Goal: Task Accomplishment & Management: Use online tool/utility

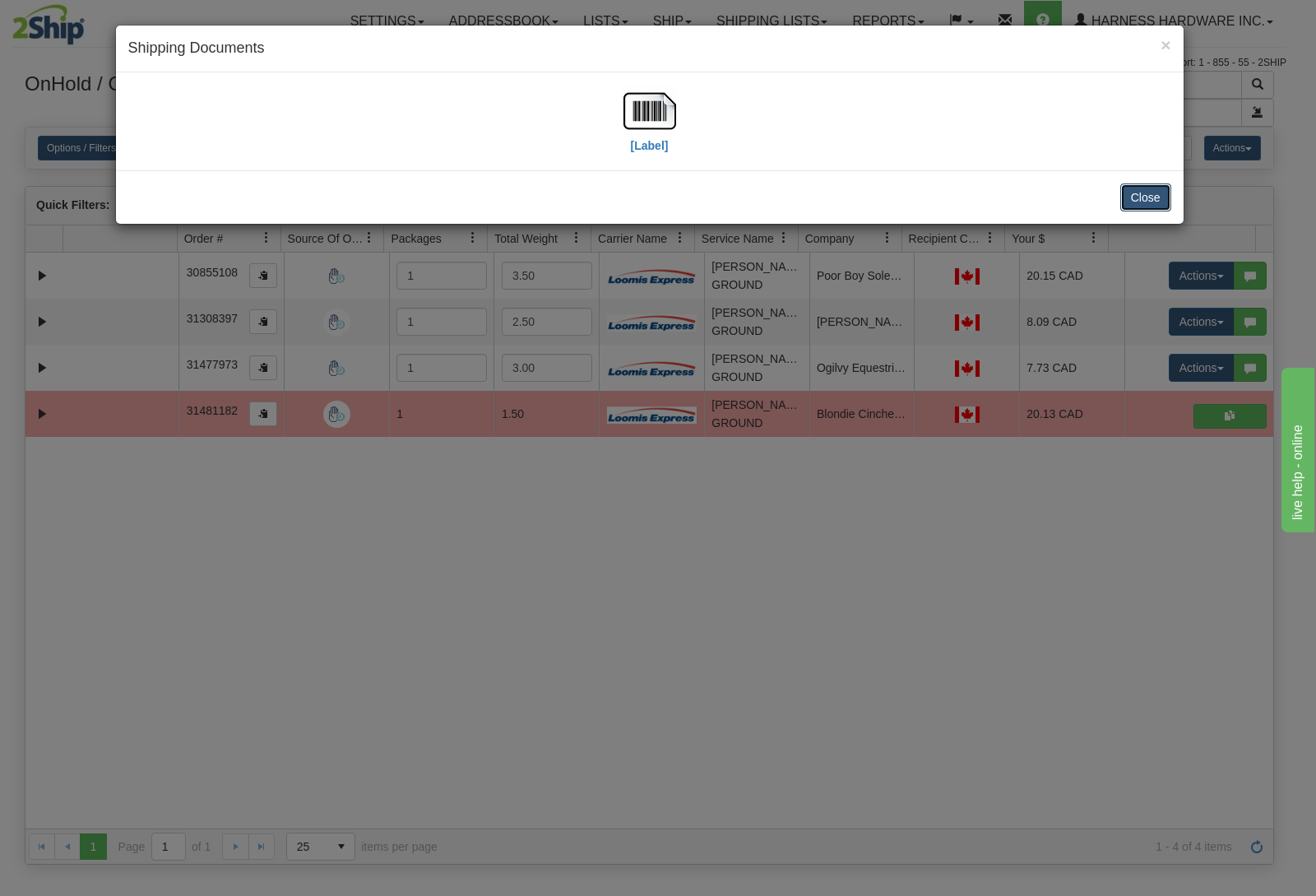
click at [1159, 197] on button "Close" at bounding box center [1146, 197] width 51 height 28
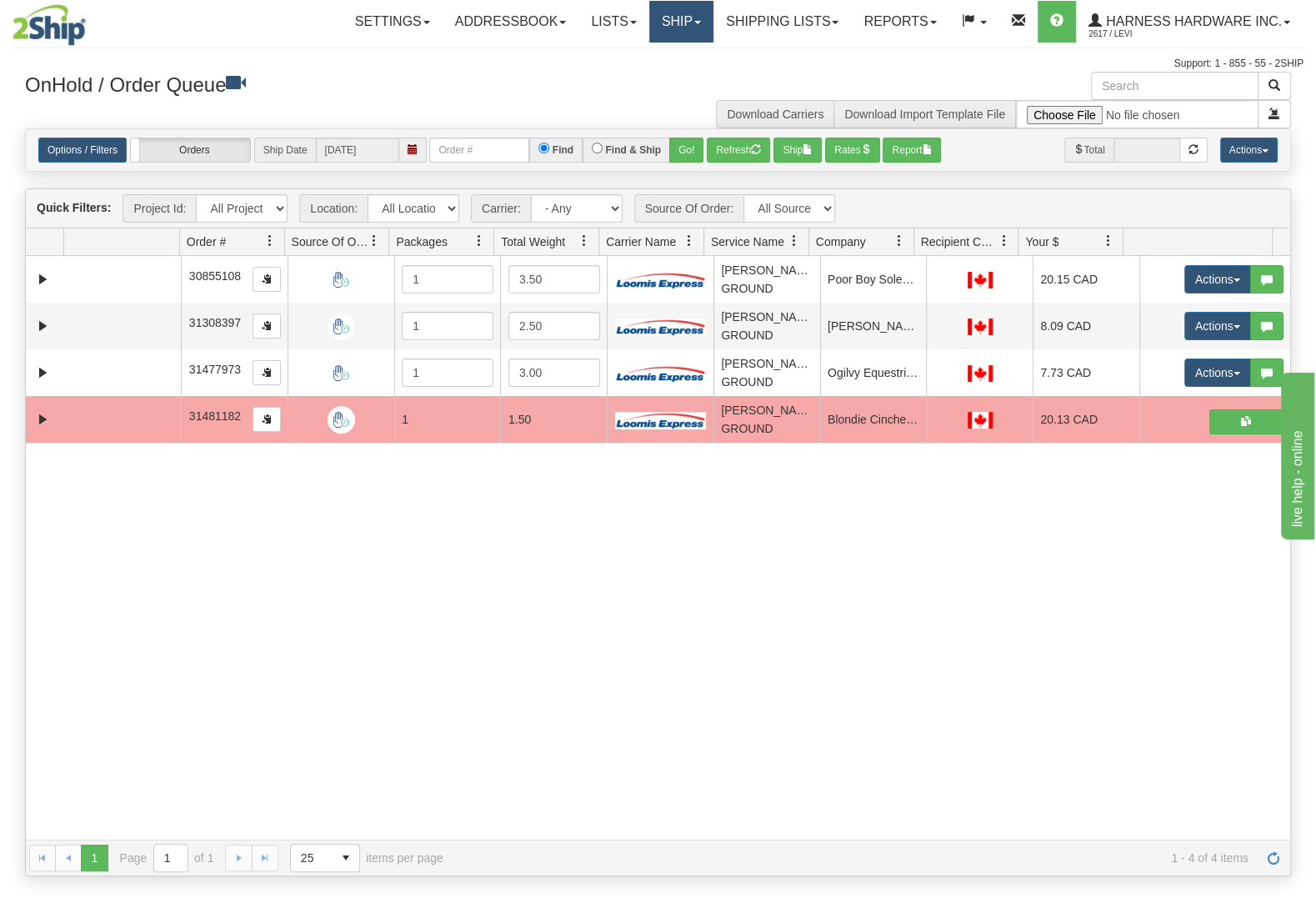
click at [665, 23] on link "Ship" at bounding box center [682, 21] width 65 height 42
click at [650, 59] on link "Ship Screen" at bounding box center [638, 59] width 151 height 22
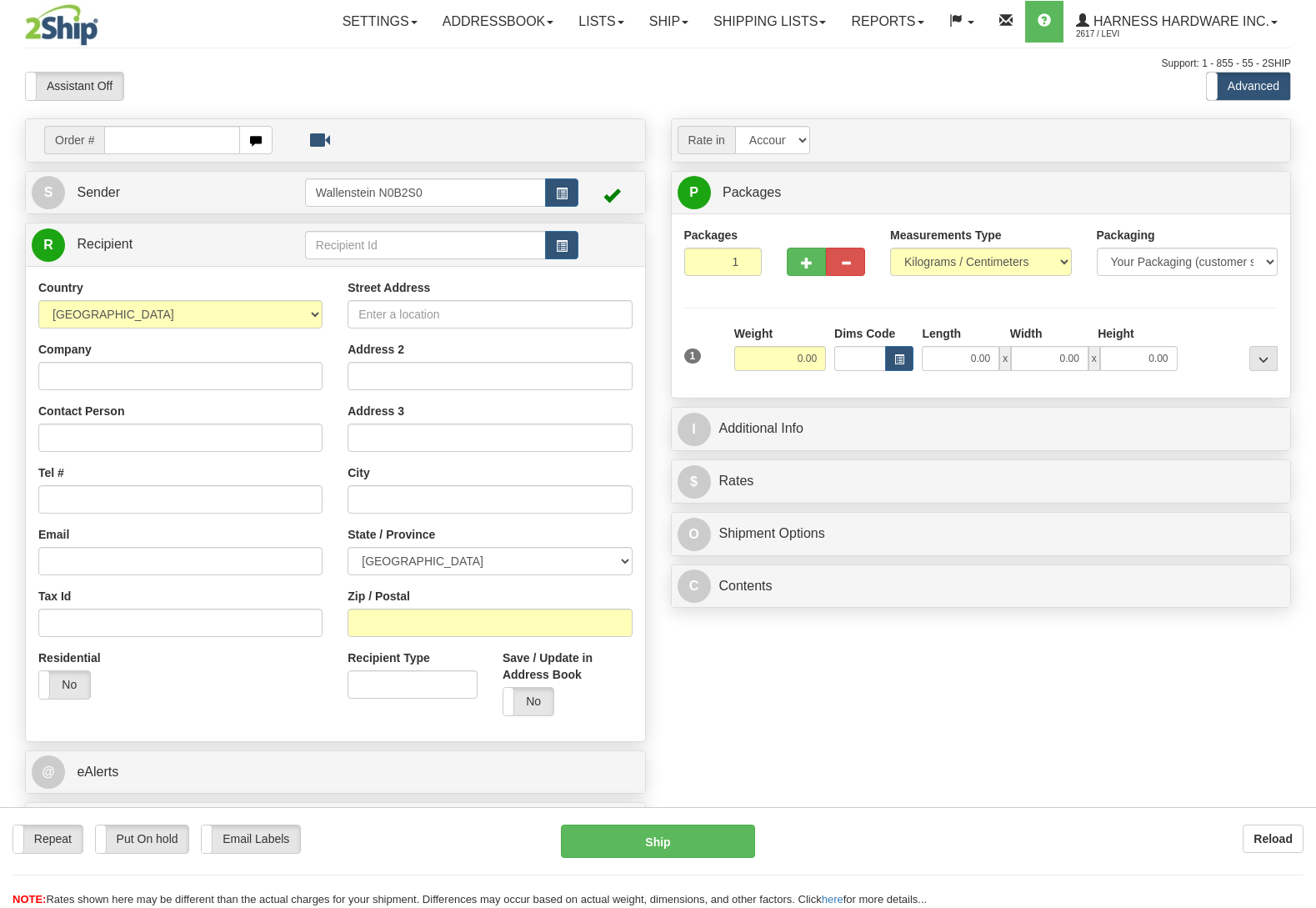
click at [353, 246] on input "text" at bounding box center [425, 245] width 241 height 28
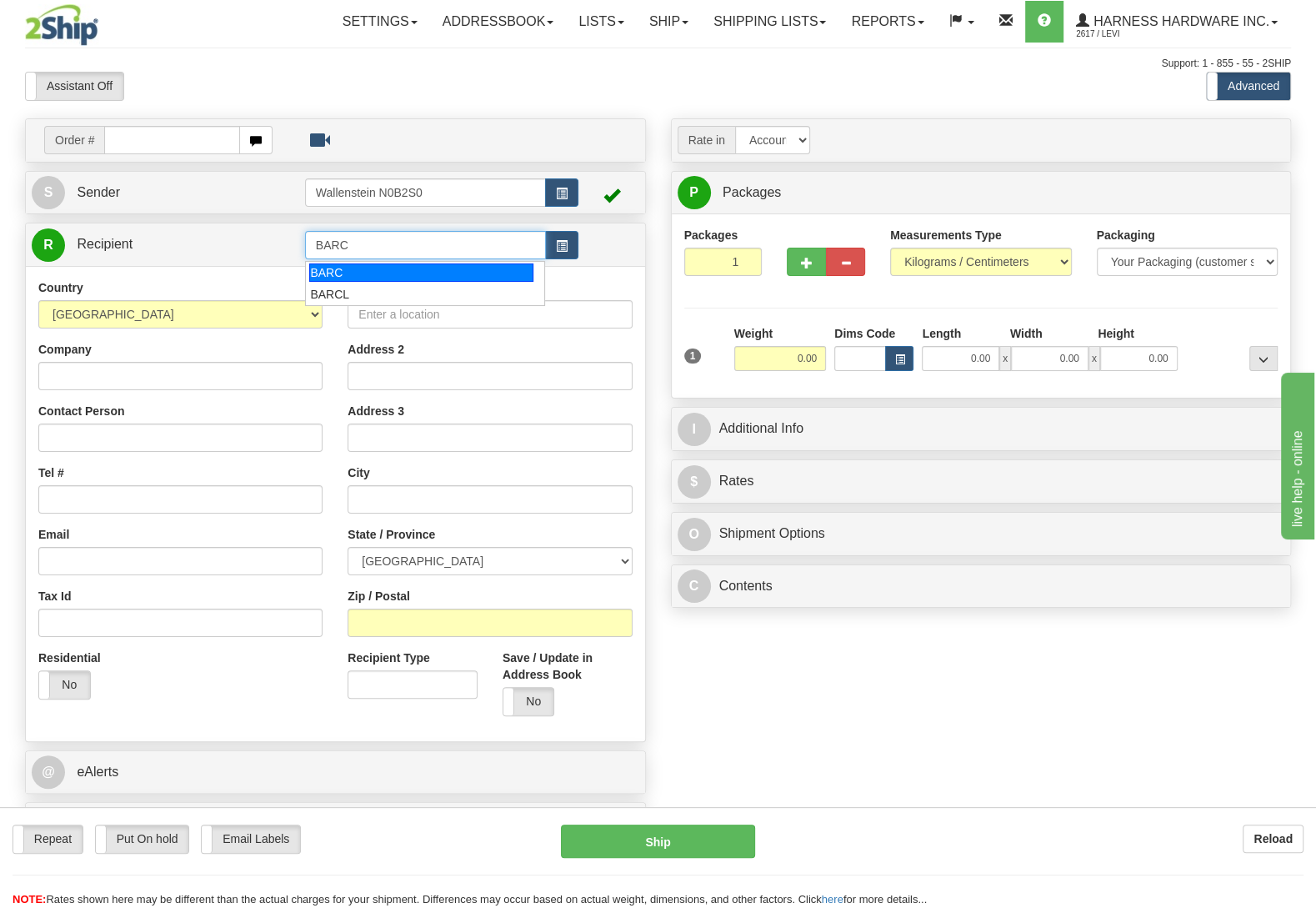
type input "BARC"
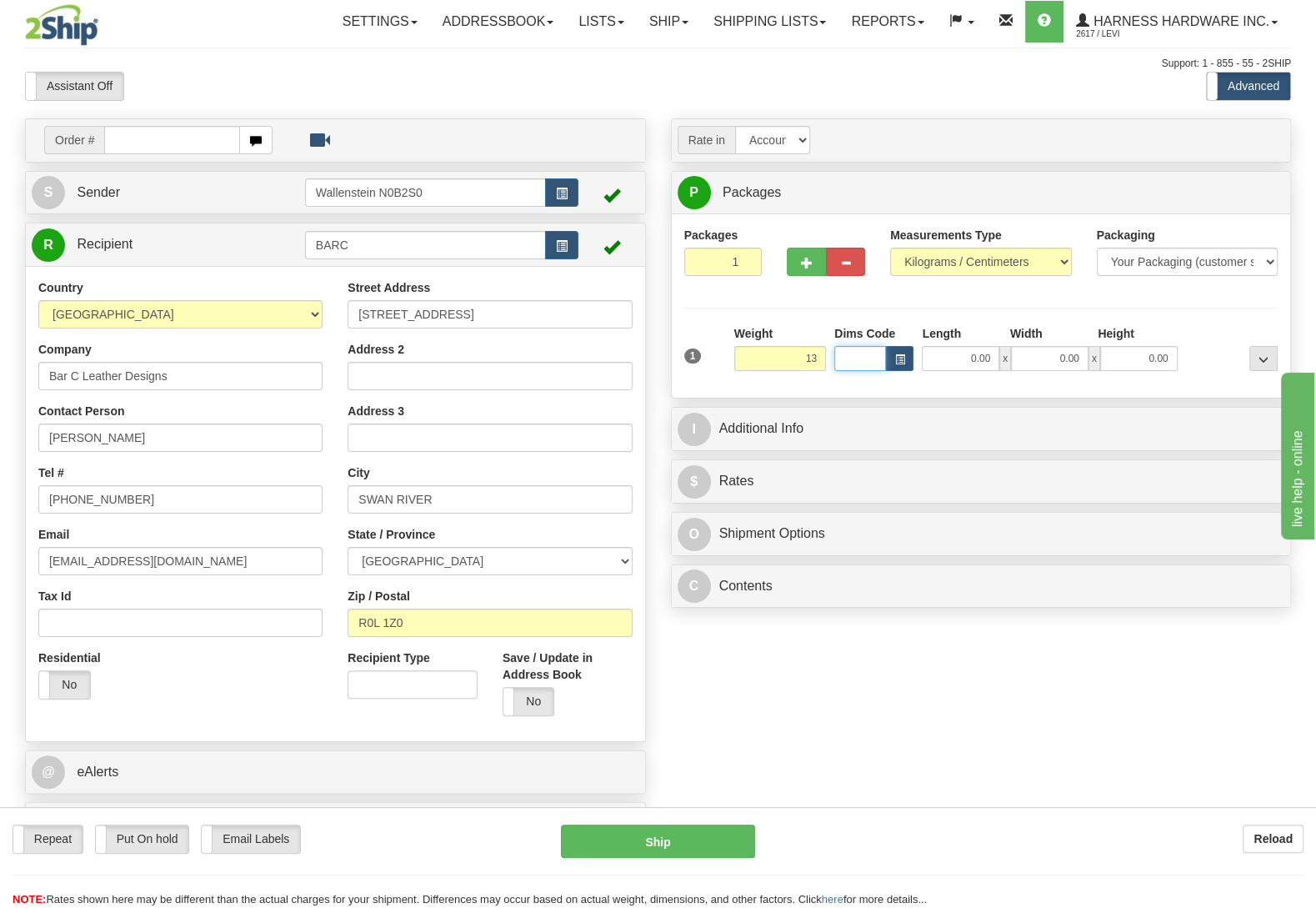
type input "13.00"
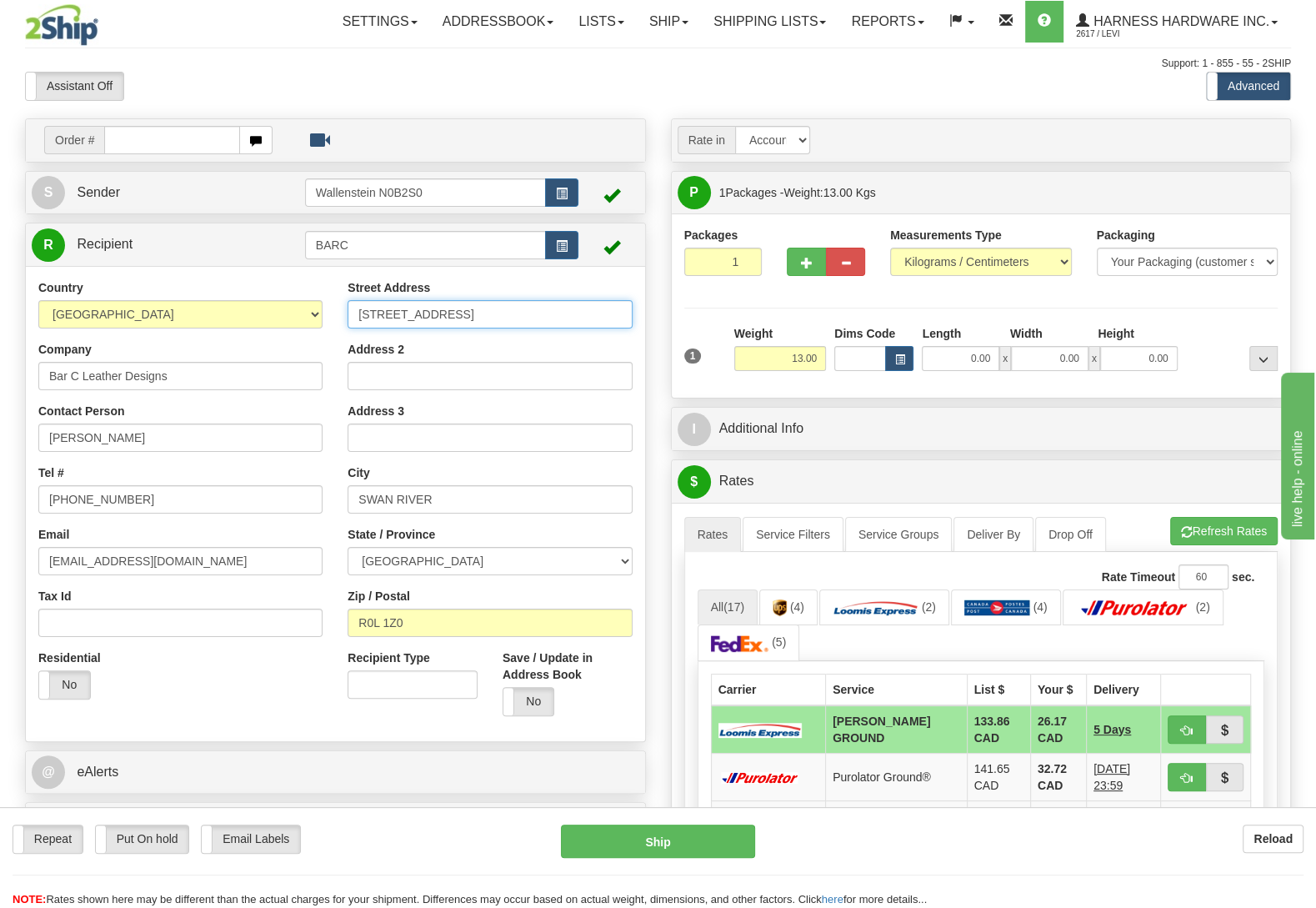
drag, startPoint x: 428, startPoint y: 316, endPoint x: 298, endPoint y: 307, distance: 130.3
click at [347, 300] on input "1833 Main Street" at bounding box center [489, 313] width 284 height 28
paste input "09 Lorne Ave"
type input "[STREET_ADDRESS]"
drag, startPoint x: 425, startPoint y: 621, endPoint x: 255, endPoint y: 611, distance: 170.3
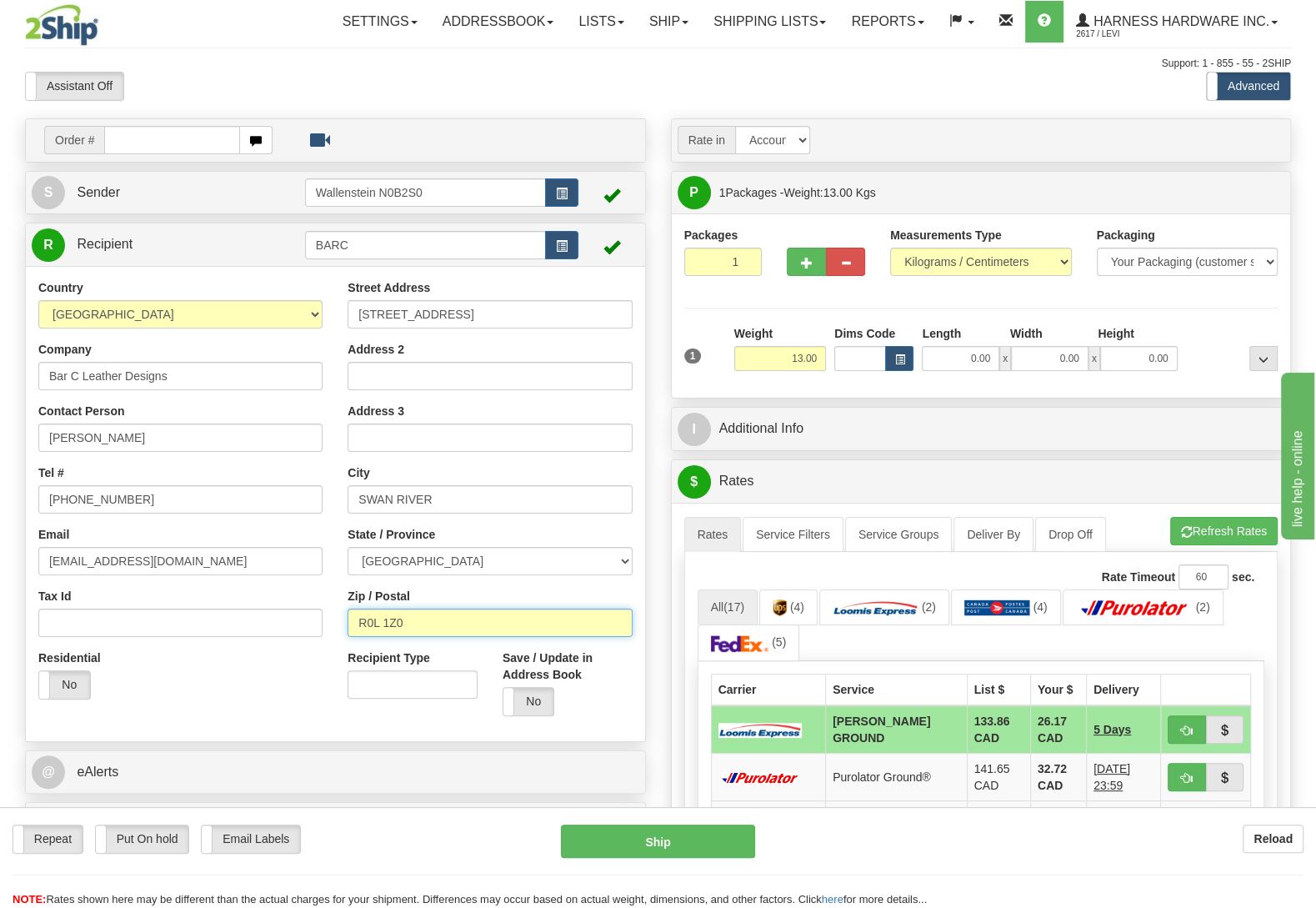
click at [347, 619] on input "R0L 1Z0" at bounding box center [489, 623] width 284 height 28
paste input "0E"
type input "R0L 0E0"
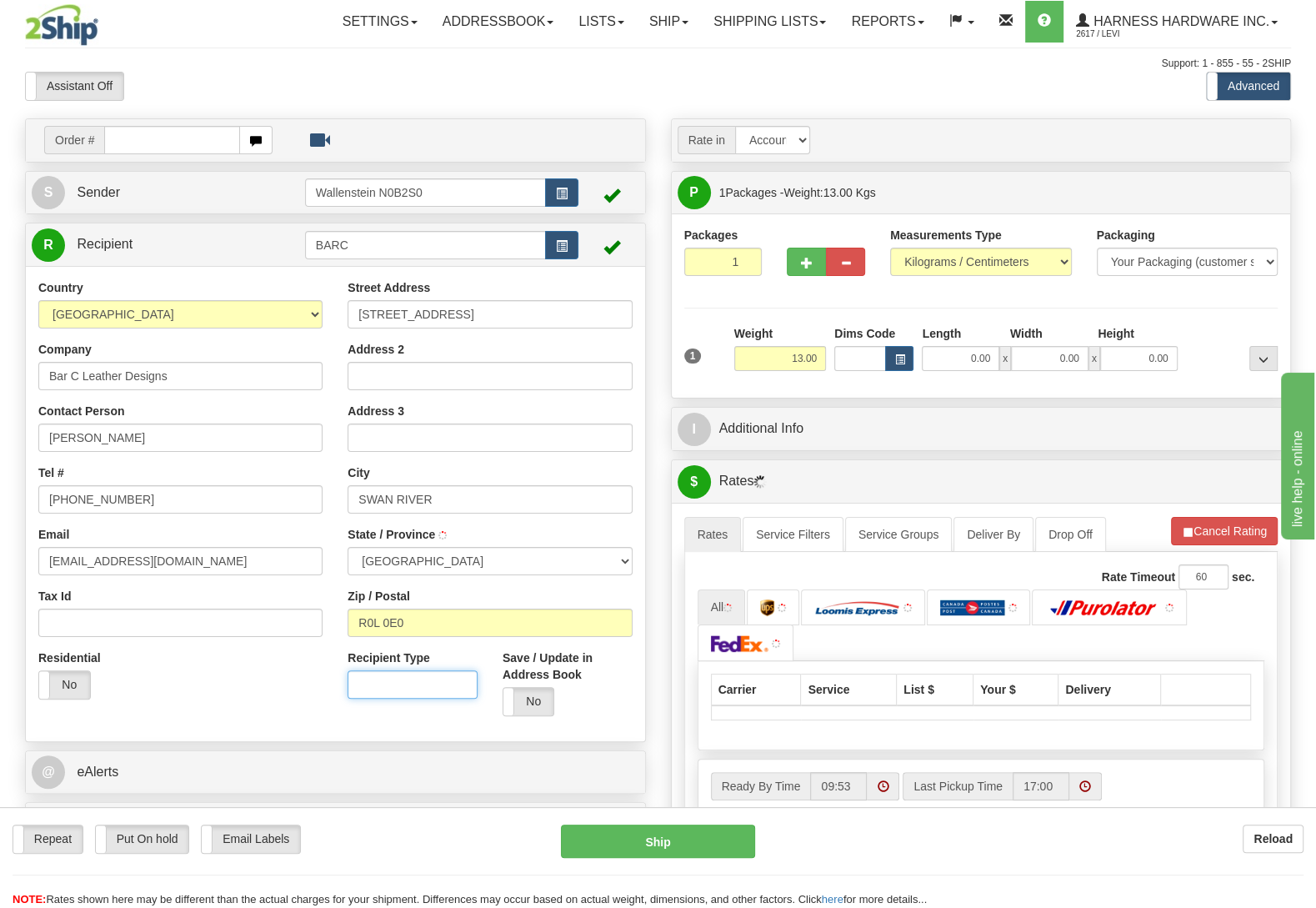
type input "BIRCH RIVER"
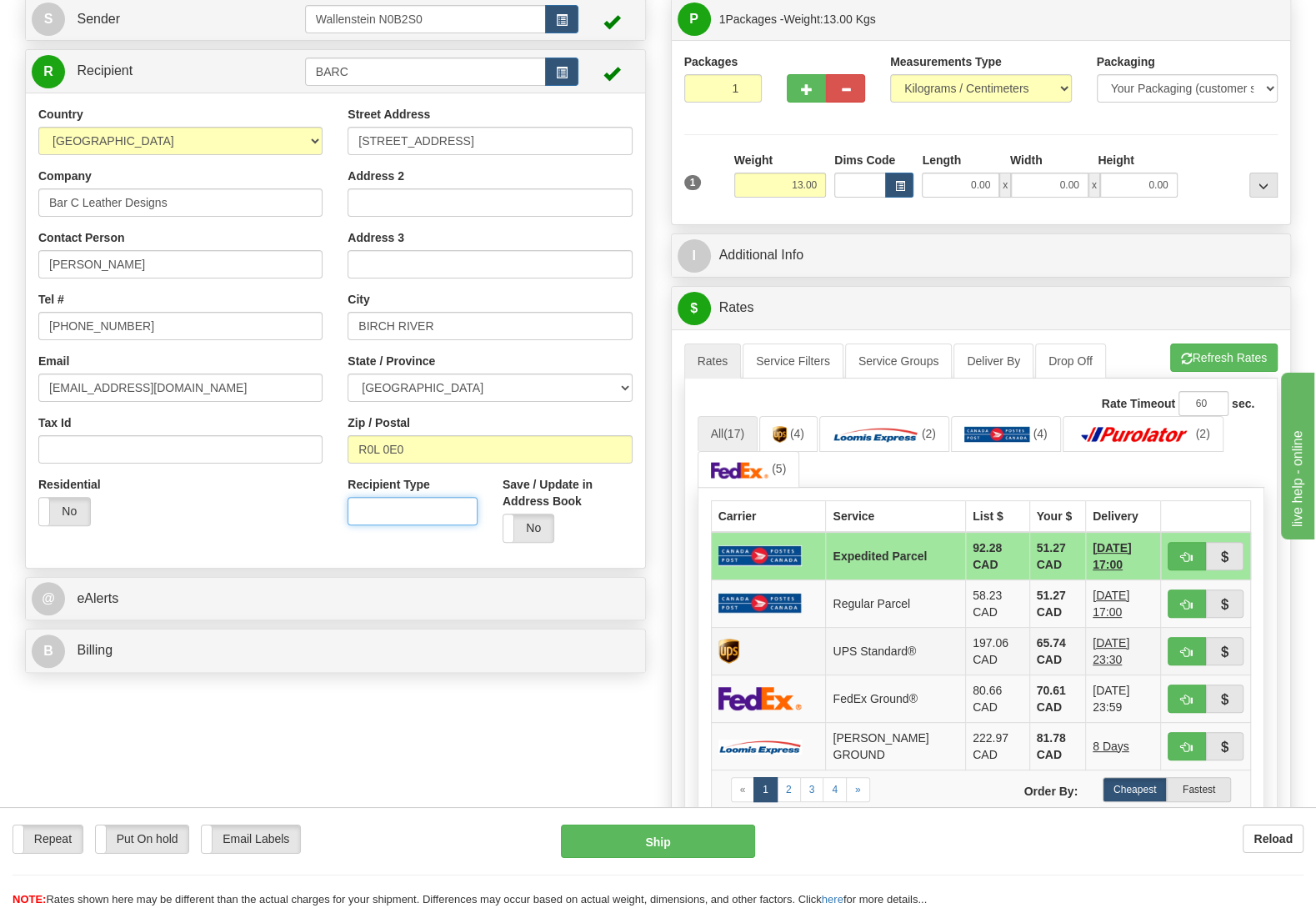
scroll to position [175, 0]
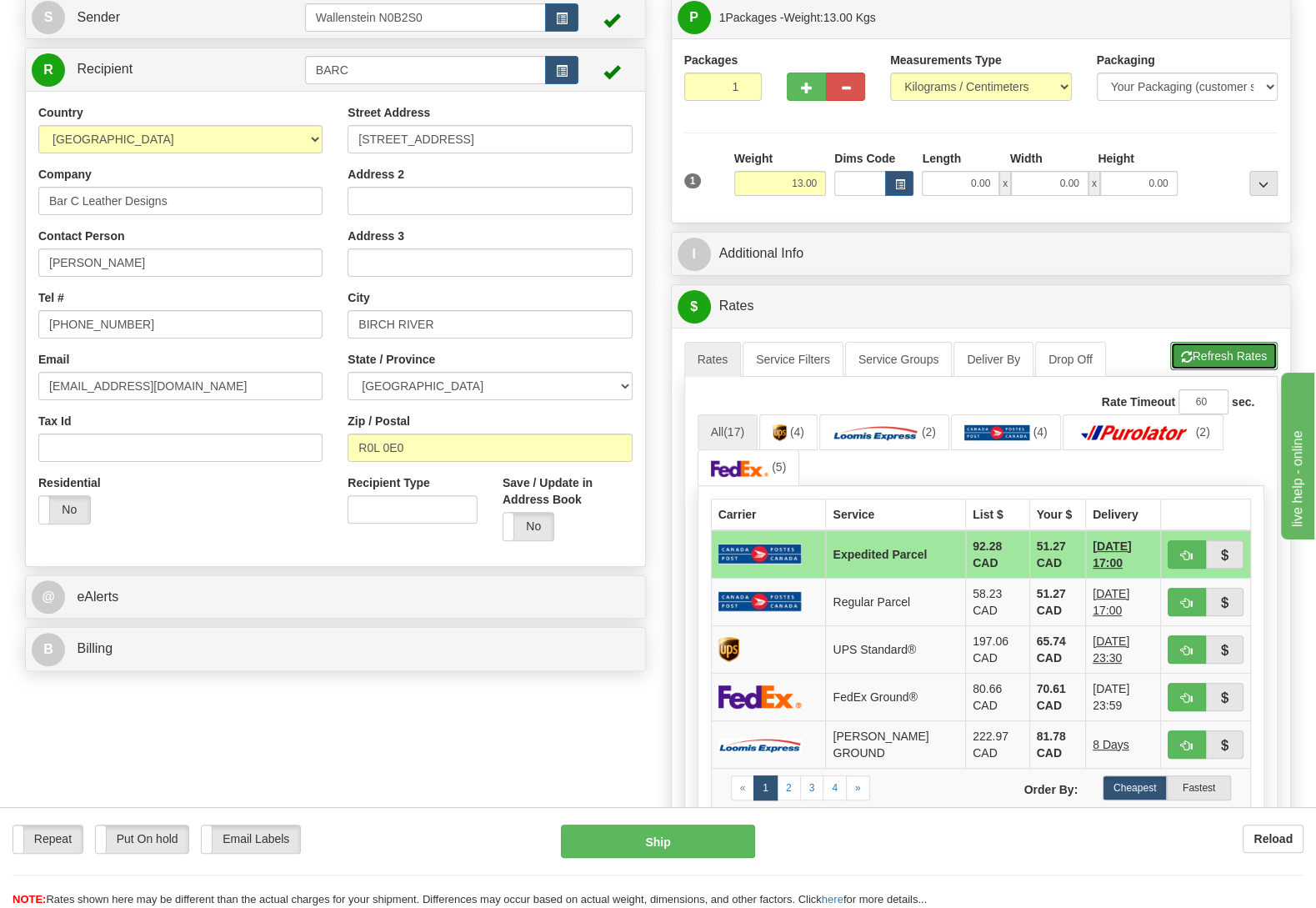
click at [1236, 347] on button "Refresh Rates" at bounding box center [1223, 355] width 108 height 28
drag, startPoint x: 413, startPoint y: 454, endPoint x: 222, endPoint y: 431, distance: 192.4
click at [347, 436] on input "R0L 0E0" at bounding box center [489, 447] width 284 height 28
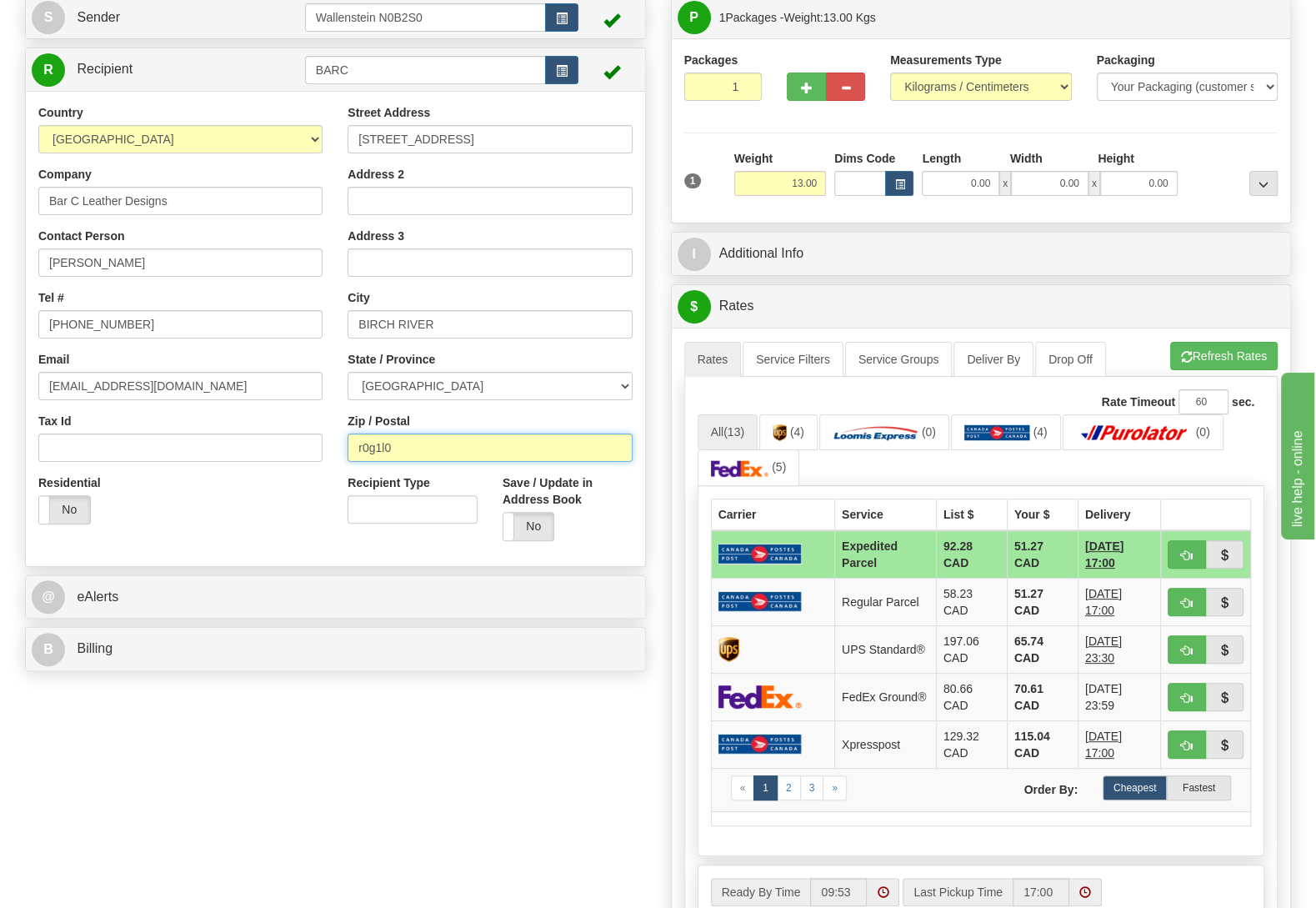
drag, startPoint x: 395, startPoint y: 445, endPoint x: 274, endPoint y: 467, distance: 123.0
click at [347, 462] on input "r0g1l0" at bounding box center [489, 447] width 284 height 28
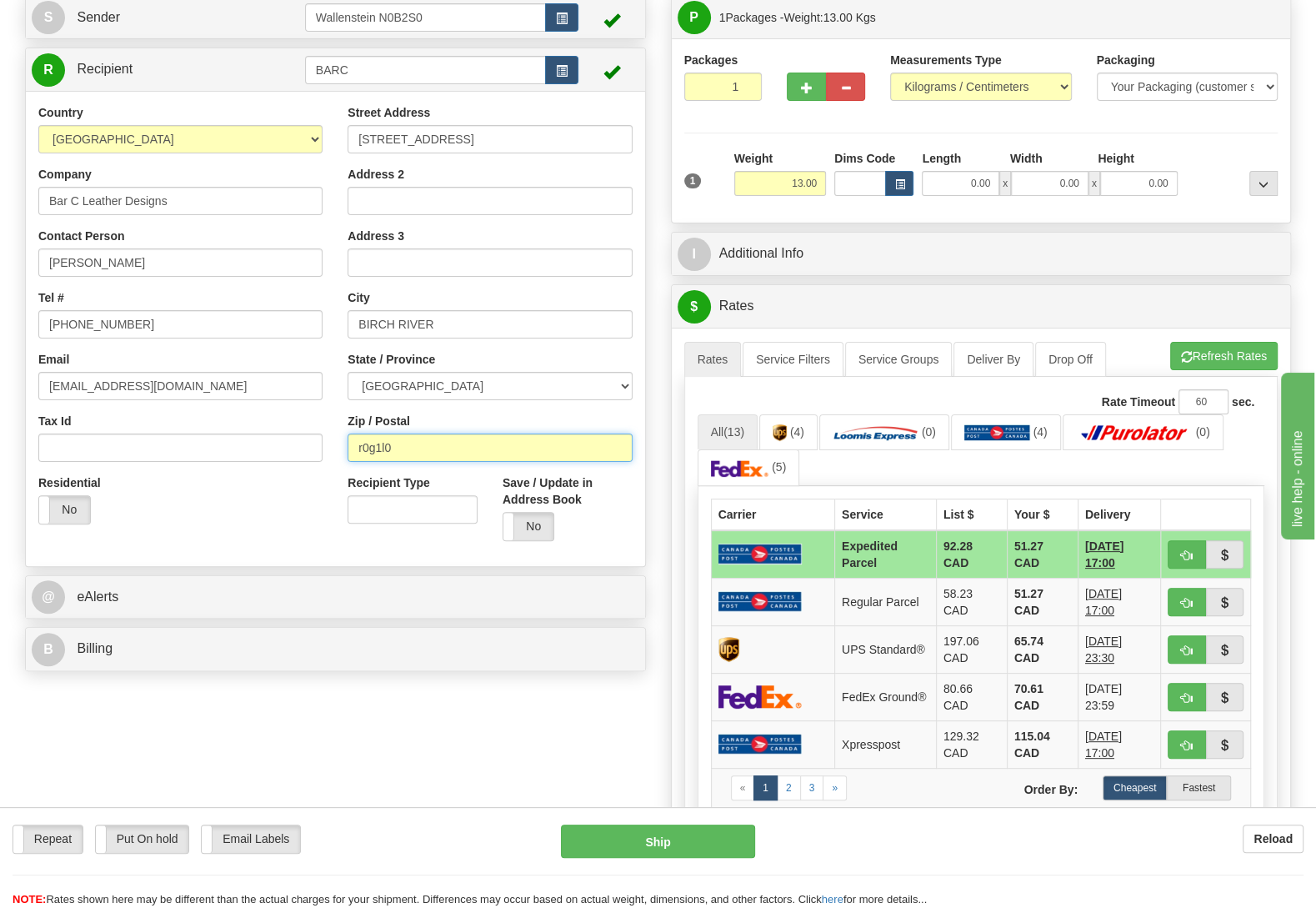
click button "Delete" at bounding box center [0, 0] width 0 height 0
drag, startPoint x: 451, startPoint y: 453, endPoint x: 290, endPoint y: 438, distance: 161.7
click at [347, 444] on input "r0g1l0" at bounding box center [489, 447] width 284 height 28
type input "R0L0E0"
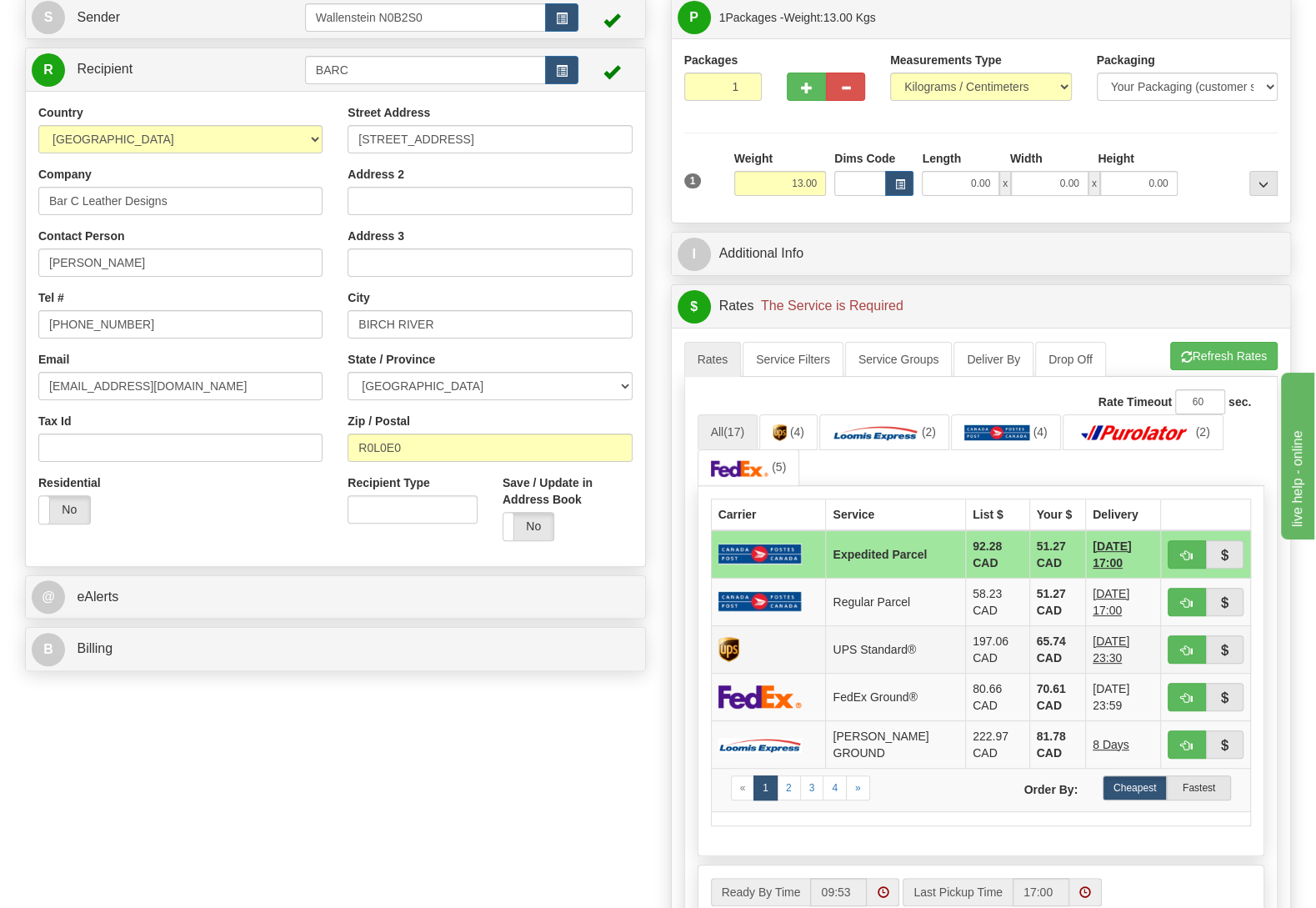
click at [1029, 663] on td "65.74 CAD" at bounding box center [1057, 649] width 56 height 48
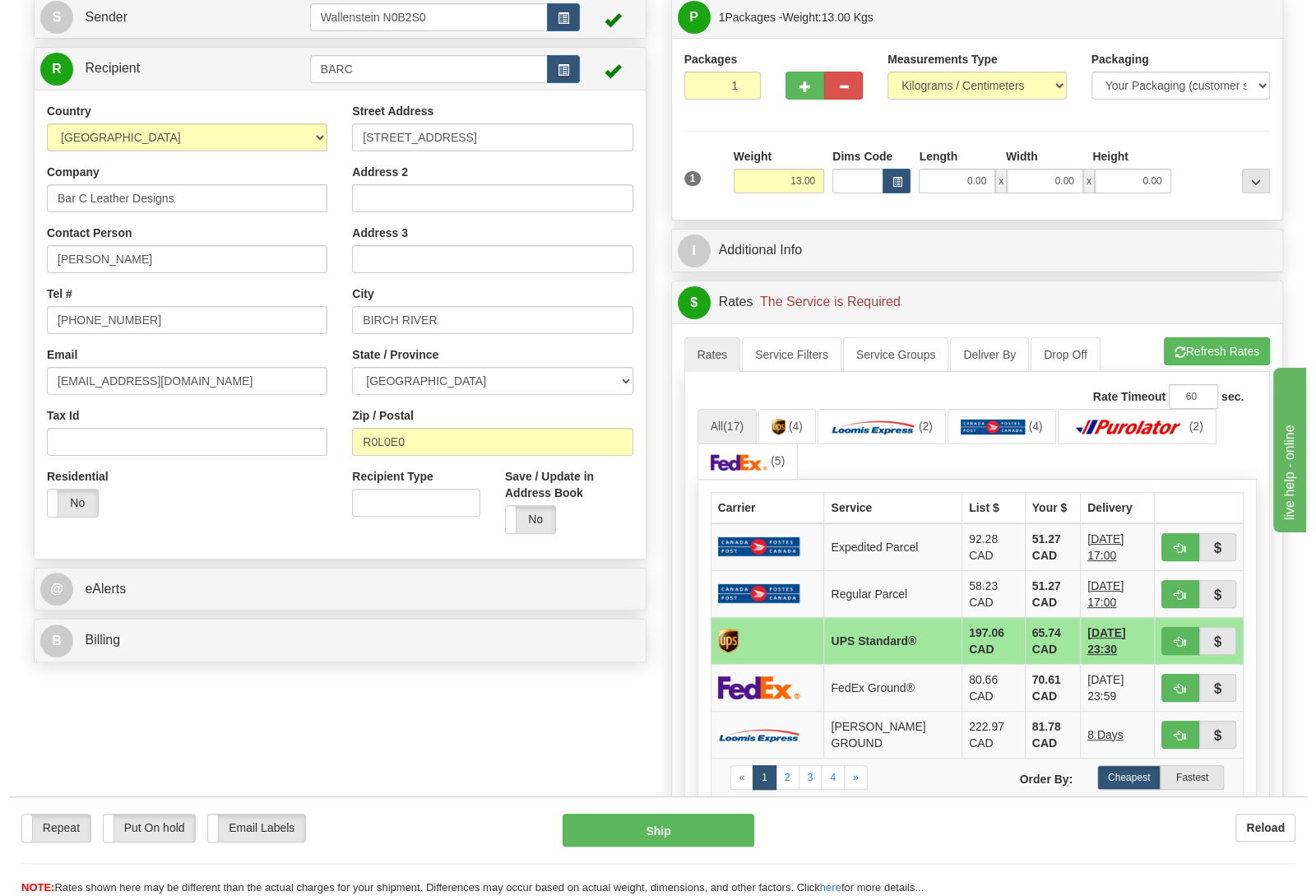
scroll to position [0, 0]
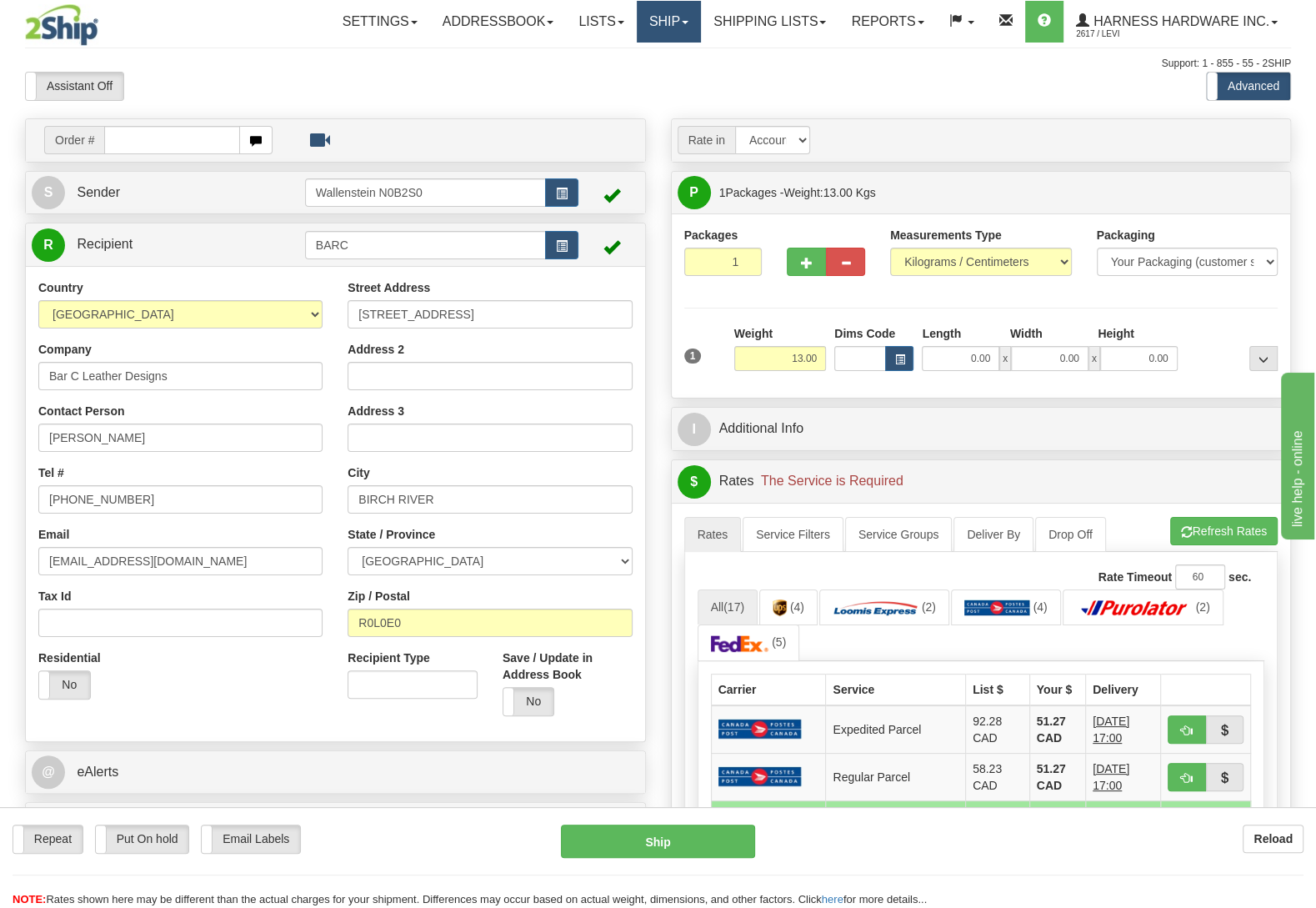
click at [658, 28] on link "Ship" at bounding box center [669, 21] width 65 height 42
click at [129, 841] on label "Put On hold" at bounding box center [143, 839] width 93 height 27
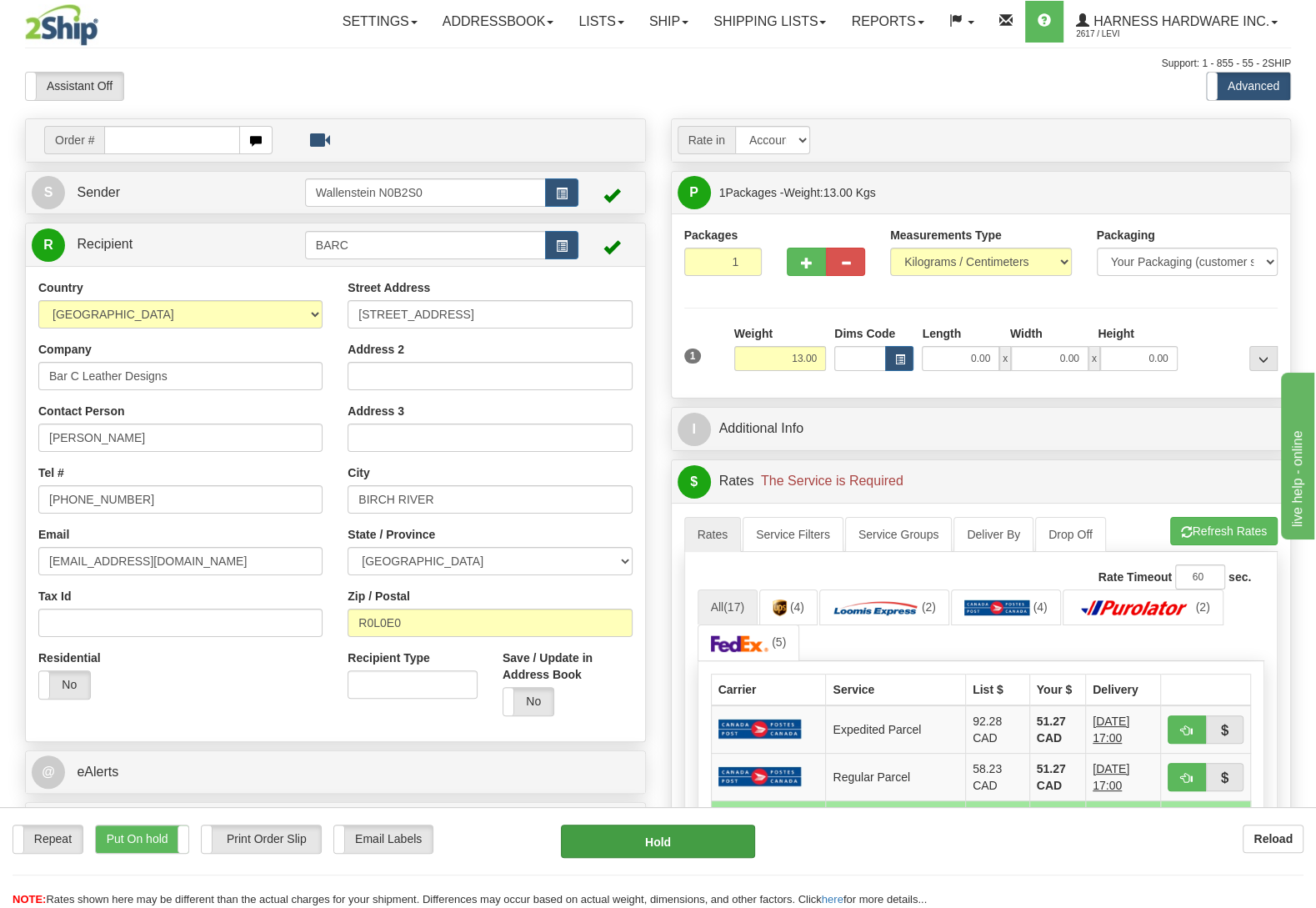
click at [691, 859] on div "Repeat Repeat Put On hold Put On hold Print Order Slip Print Order Slip Email L…" at bounding box center [658, 866] width 1316 height 83
click at [689, 860] on div "Repeat Repeat Put On hold Put On hold Print Order Slip Print Order Slip Email L…" at bounding box center [658, 866] width 1316 height 83
click at [669, 830] on button "Hold" at bounding box center [658, 841] width 194 height 33
type input "11"
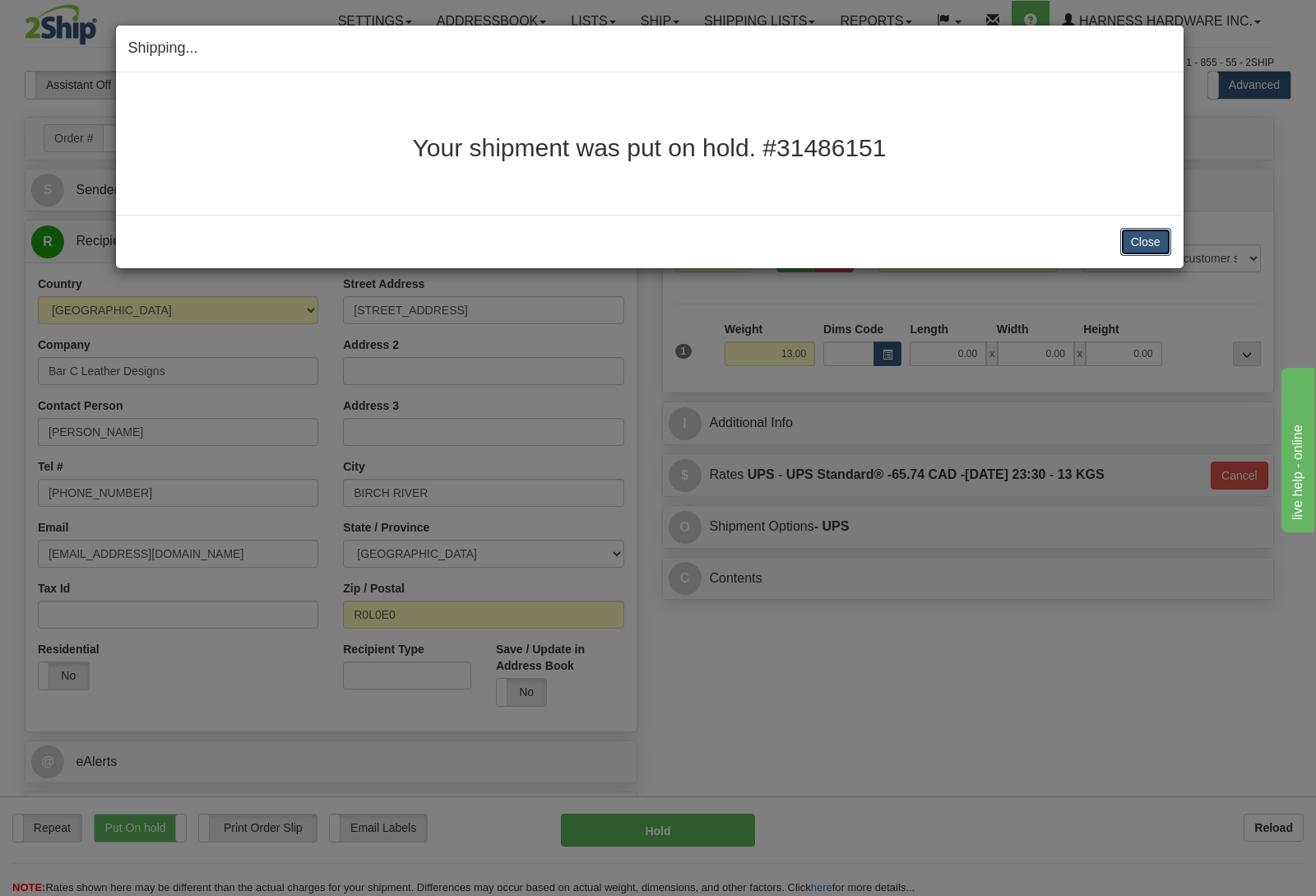
click at [1139, 243] on button "Close" at bounding box center [1146, 241] width 51 height 28
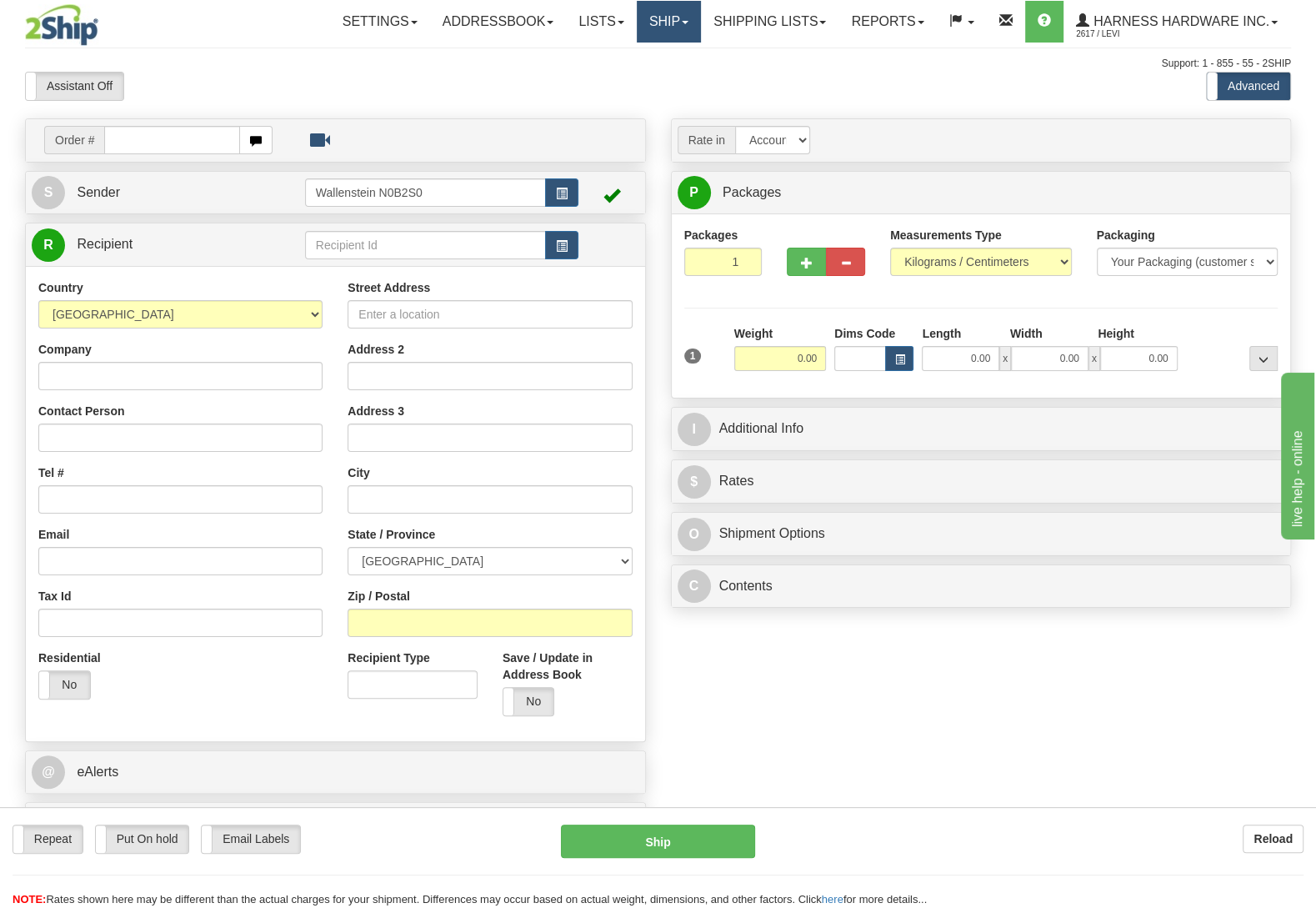
click at [655, 31] on link "Ship" at bounding box center [669, 21] width 65 height 42
click at [663, 78] on span "OnHold / Order Queue" at bounding box center [624, 80] width 117 height 14
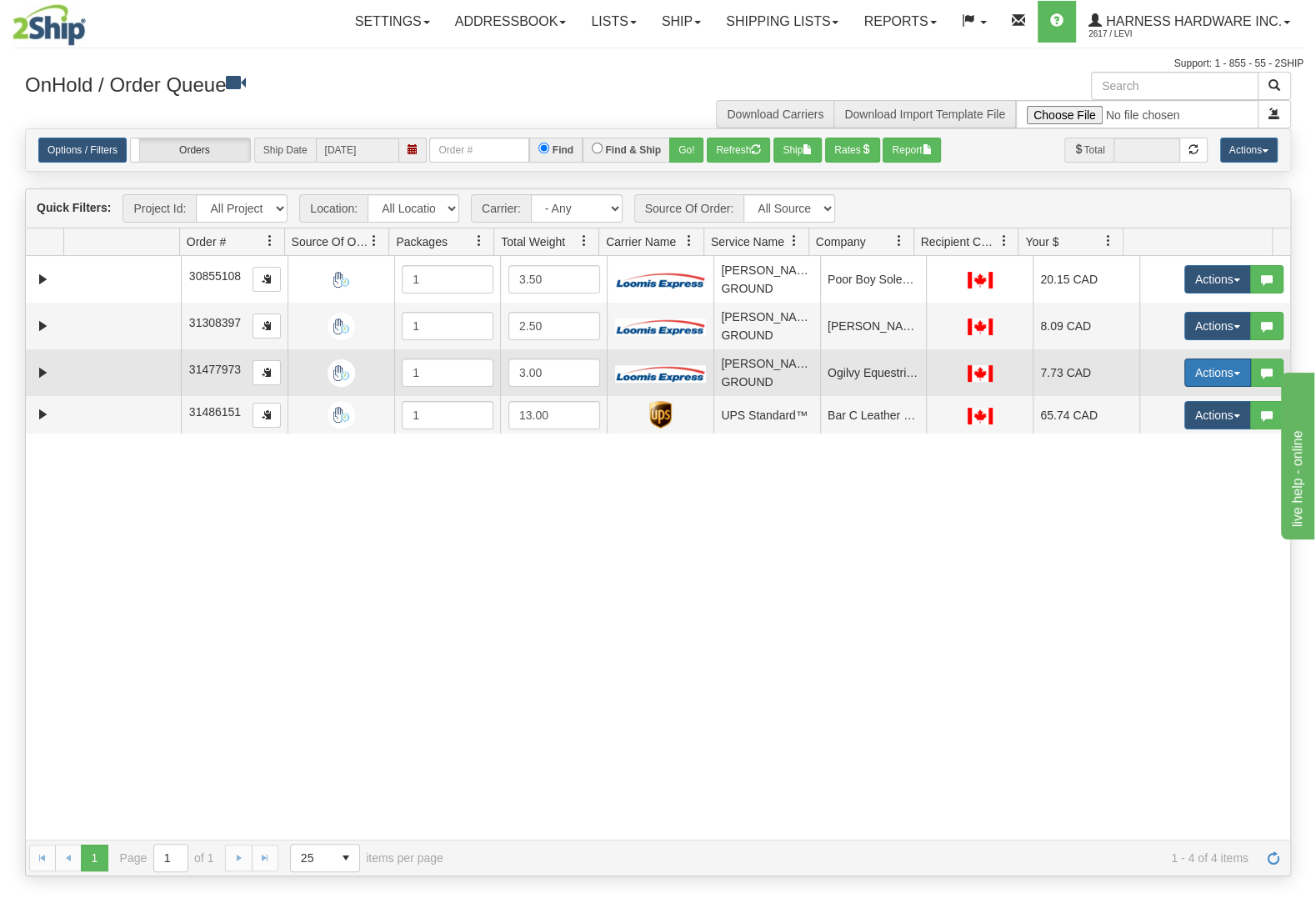
click at [1186, 369] on button "Actions" at bounding box center [1218, 372] width 67 height 28
click at [1133, 472] on span "Ship" at bounding box center [1150, 470] width 35 height 14
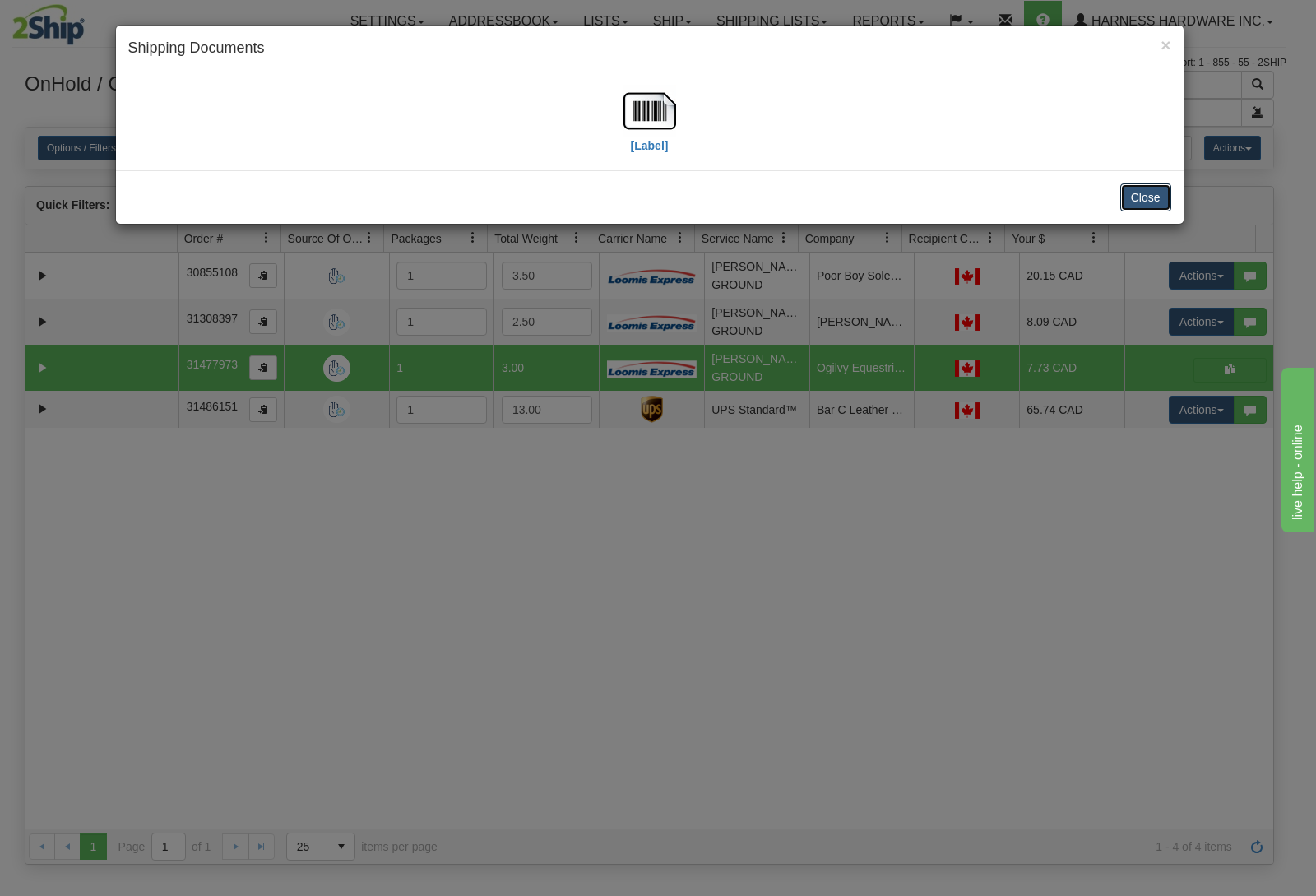
drag, startPoint x: 1140, startPoint y: 194, endPoint x: 1142, endPoint y: 218, distance: 24.1
click at [1142, 194] on button "Close" at bounding box center [1146, 197] width 51 height 28
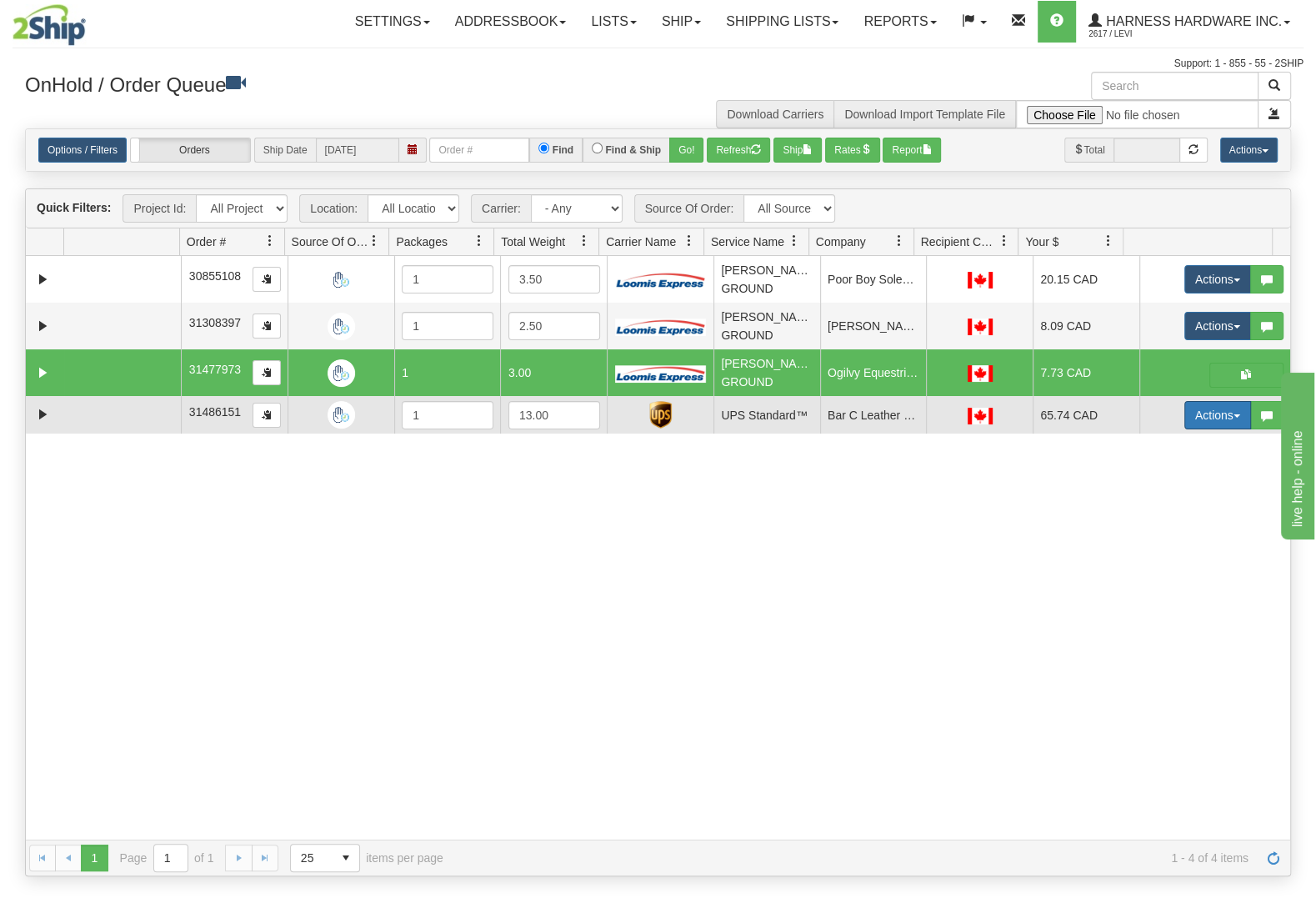
click at [1191, 428] on button "Actions" at bounding box center [1218, 415] width 67 height 28
click at [1137, 539] on span "Delete" at bounding box center [1156, 533] width 45 height 14
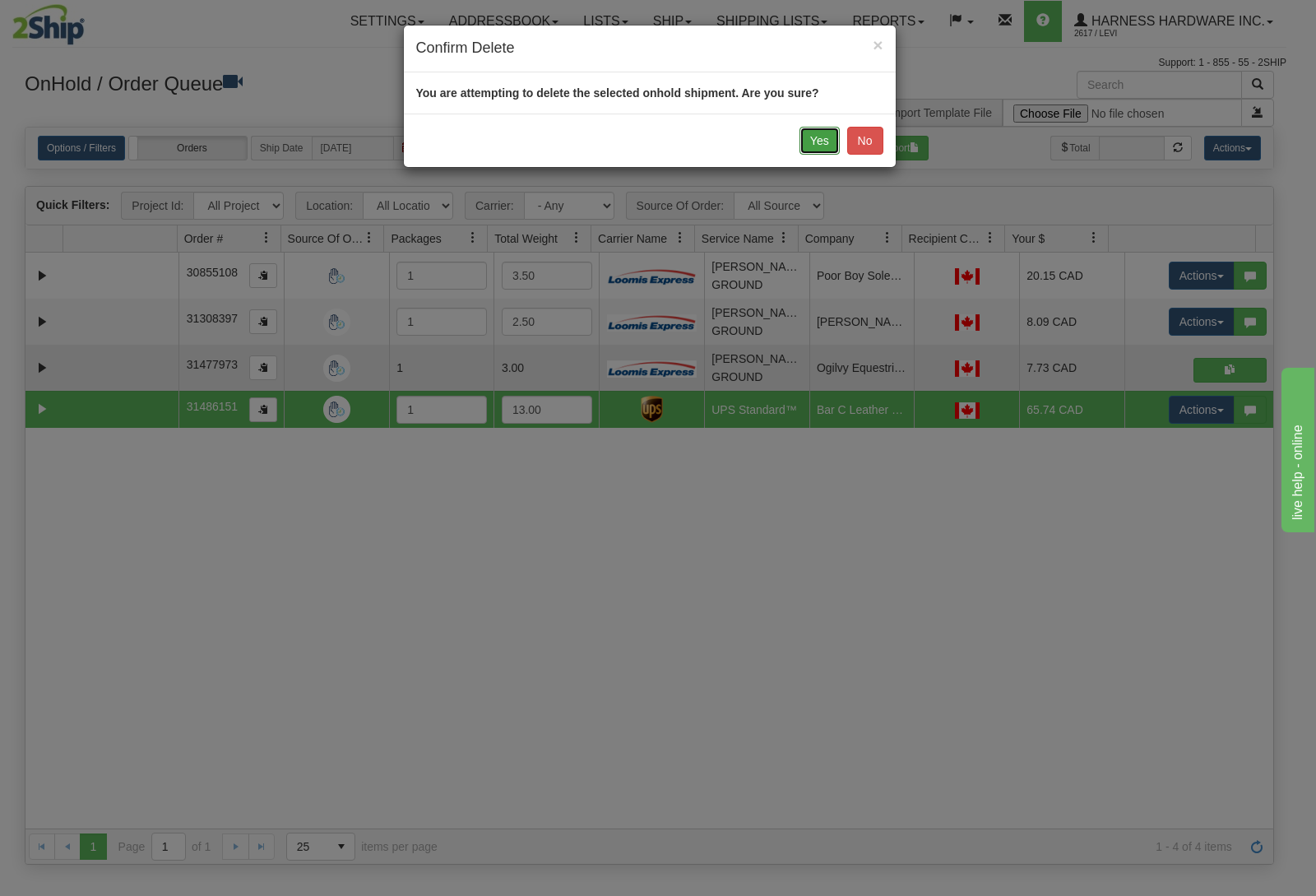
click at [826, 127] on button "Yes" at bounding box center [820, 140] width 40 height 28
